Goal: Complete application form: Complete application form

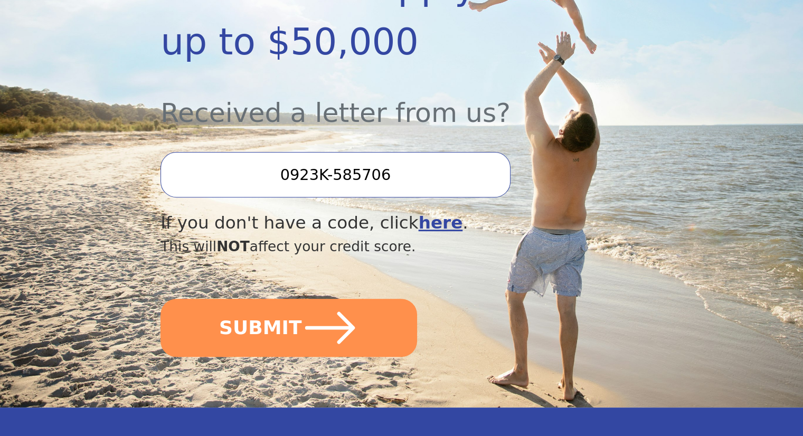
scroll to position [318, 0]
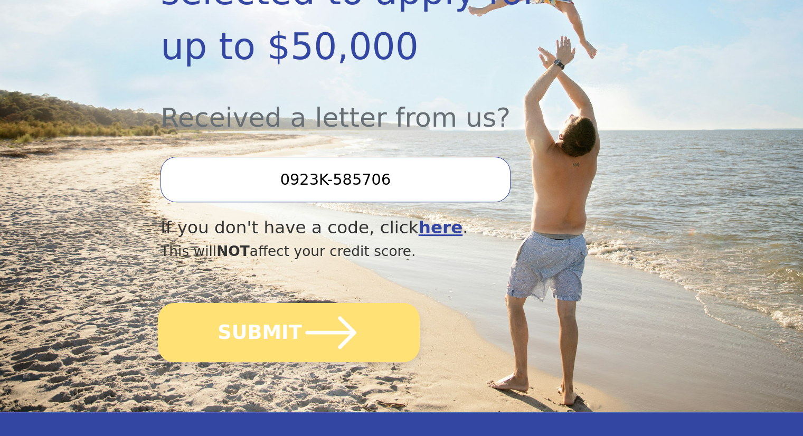
click at [247, 318] on button "SUBMIT" at bounding box center [289, 332] width 262 height 59
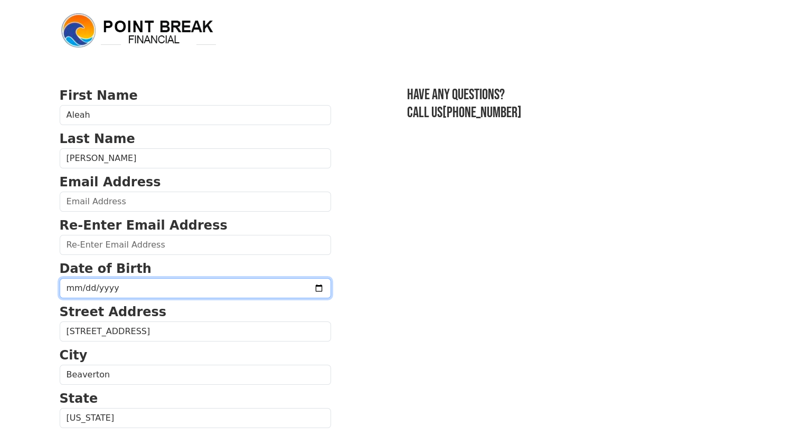
click at [239, 280] on input "date" at bounding box center [195, 288] width 271 height 20
type input "1995-06-11"
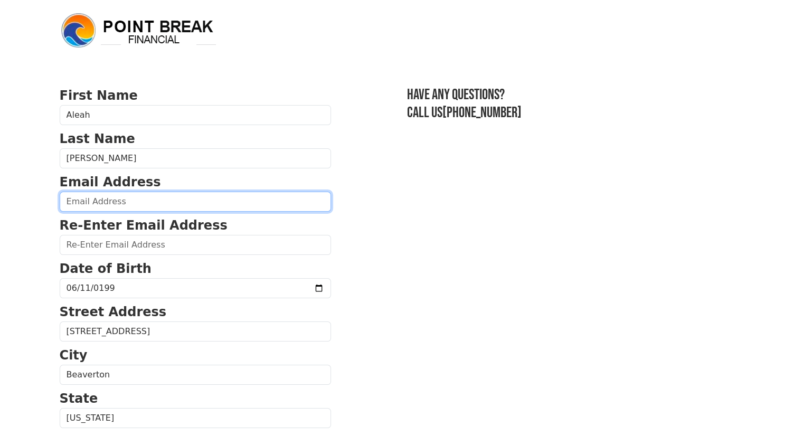
click at [193, 195] on input "email" at bounding box center [195, 202] width 271 height 20
type input "lewis.aleah11@gmail.com"
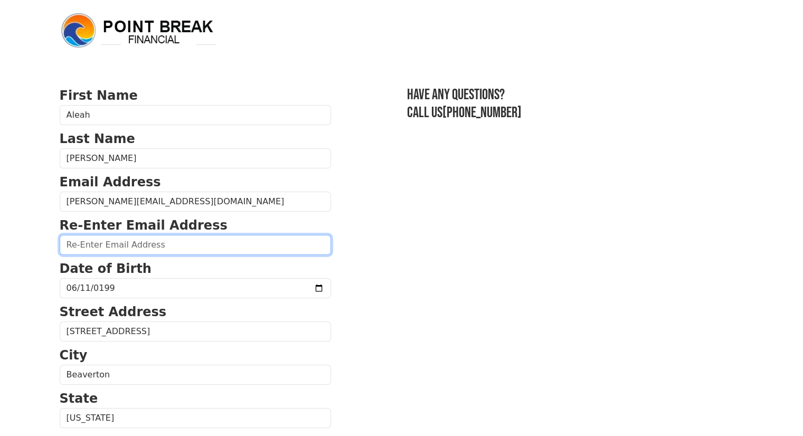
click at [183, 248] on input "email" at bounding box center [195, 245] width 271 height 20
type input "lewis.aleah11@gmail.com"
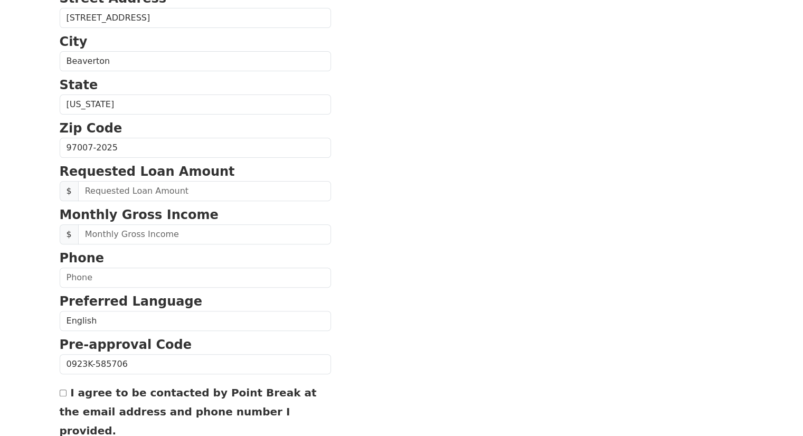
scroll to position [316, 0]
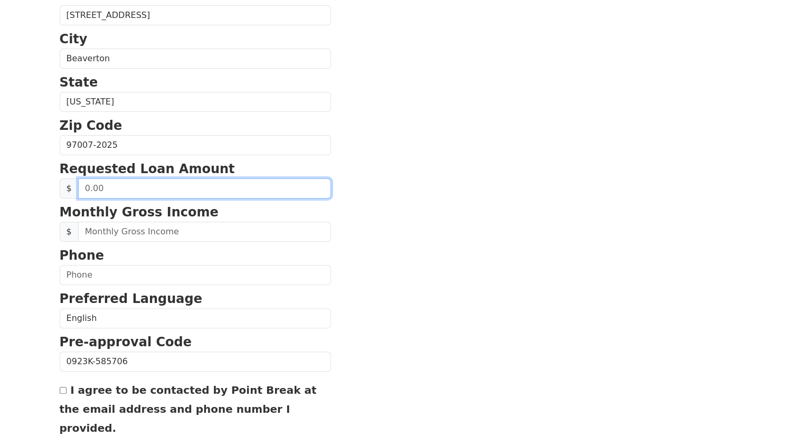
click at [184, 188] on input "text" at bounding box center [204, 188] width 253 height 20
drag, startPoint x: 133, startPoint y: 191, endPoint x: 45, endPoint y: 187, distance: 87.7
type input "50,000.00"
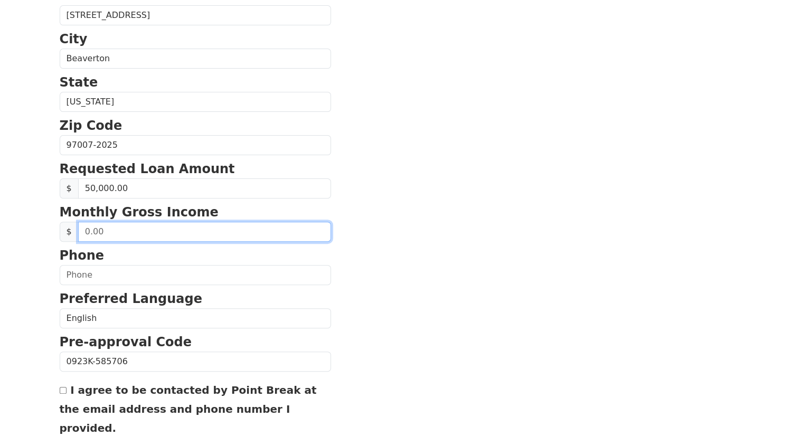
click at [111, 236] on input "text" at bounding box center [204, 232] width 253 height 20
click at [122, 229] on input "text" at bounding box center [204, 232] width 253 height 20
type input "7,834.00"
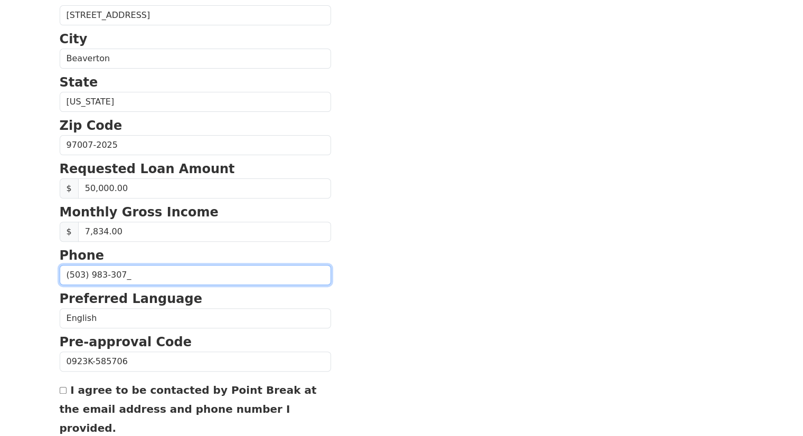
type input "(503) 983-3071"
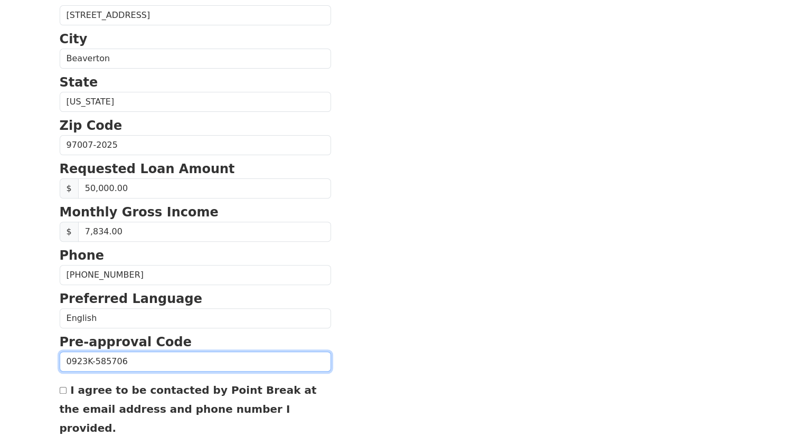
scroll to position [401, 0]
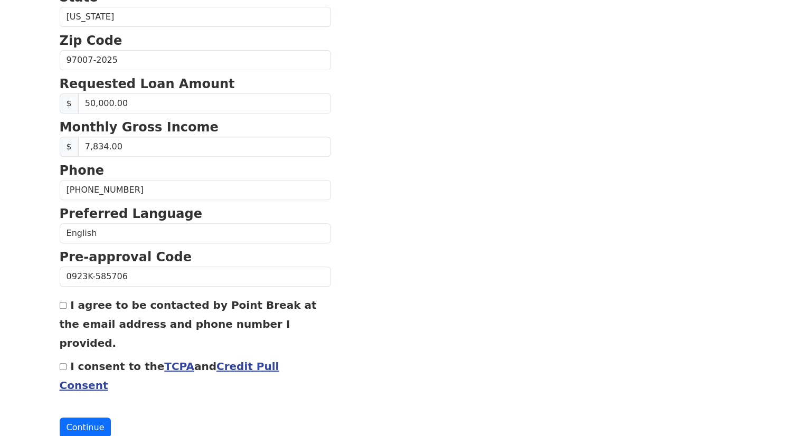
click at [65, 302] on input "I agree to be contacted by Point Break at the email address and phone number I …" at bounding box center [63, 305] width 7 height 7
checkbox input "true"
click at [62, 363] on input "I consent to the TCPA and Credit Pull Consent" at bounding box center [63, 366] width 7 height 7
checkbox input "true"
click at [75, 417] on button "Continue" at bounding box center [86, 427] width 52 height 20
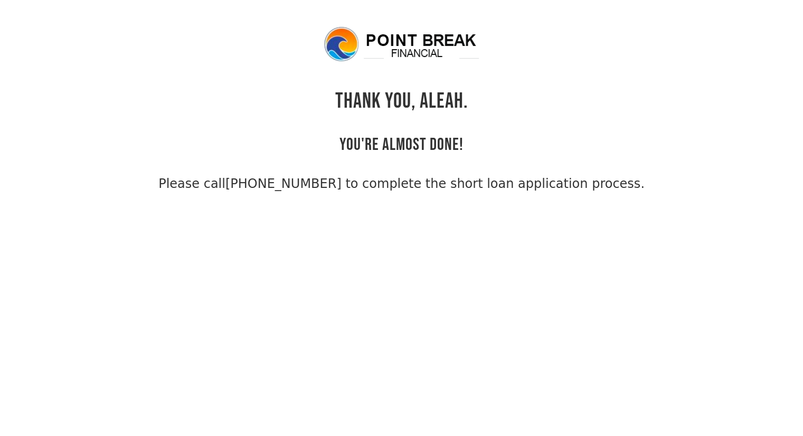
drag, startPoint x: 633, startPoint y: 182, endPoint x: 386, endPoint y: 47, distance: 281.3
click at [386, 47] on div "THANK YOU, Aleah. YOU'RE ALMOST DONE! Please call [PHONE_NUMBER] to complete th…" at bounding box center [402, 109] width 684 height 168
click at [386, 47] on img at bounding box center [401, 44] width 158 height 38
click at [410, 79] on div "THANK YOU, Aleah. YOU'RE ALMOST DONE! Please call [PHONE_NUMBER] to complete th…" at bounding box center [402, 109] width 684 height 168
drag, startPoint x: 588, startPoint y: 205, endPoint x: 340, endPoint y: 99, distance: 270.0
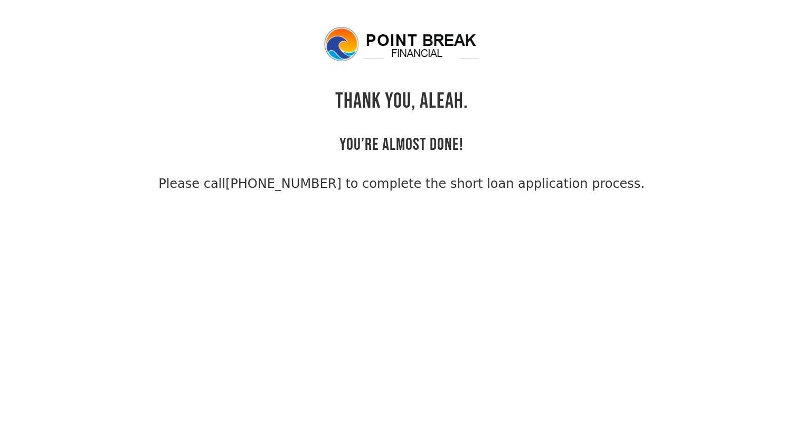
click at [340, 99] on div "THANK YOU, Aleah. YOU'RE ALMOST DONE! Please call [PHONE_NUMBER] to complete th…" at bounding box center [402, 109] width 684 height 168
click at [340, 99] on h1 "THANK YOU, Aleah." at bounding box center [401, 101] width 133 height 25
drag, startPoint x: 333, startPoint y: 101, endPoint x: 625, endPoint y: 216, distance: 314.7
click at [625, 216] on body "THANK YOU, Aleah. YOU'RE ALMOST DONE! Please call [PHONE_NUMBER] to complete th…" at bounding box center [401, 243] width 803 height 436
click at [395, 125] on h2 "YOU'RE ALMOST DONE!" at bounding box center [401, 134] width 124 height 41
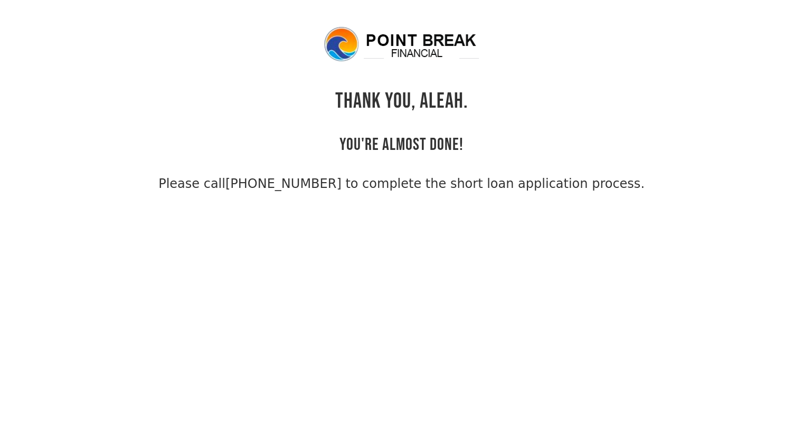
drag, startPoint x: 338, startPoint y: 101, endPoint x: 739, endPoint y: 199, distance: 413.4
click at [739, 199] on body "THANK YOU, Aleah. YOU'RE ALMOST DONE! Please call [PHONE_NUMBER] to complete th…" at bounding box center [401, 243] width 803 height 436
